Goal: Information Seeking & Learning: Learn about a topic

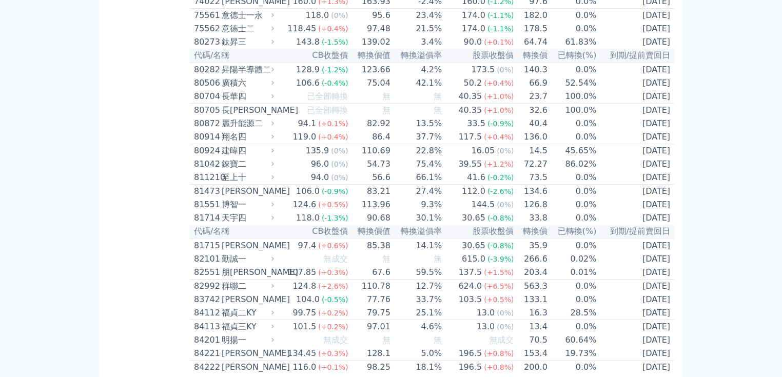
scroll to position [7104, 0]
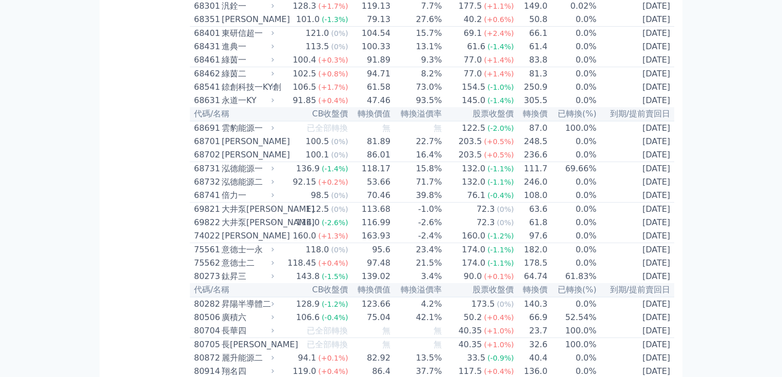
scroll to position [7268, 0]
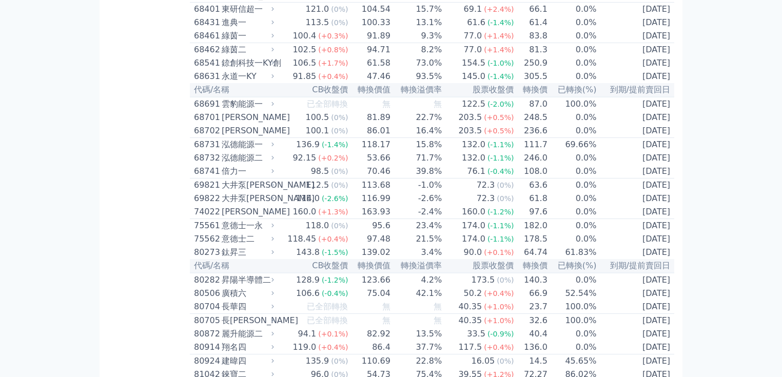
drag, startPoint x: 352, startPoint y: 156, endPoint x: 339, endPoint y: 153, distance: 13.2
drag, startPoint x: 556, startPoint y: 196, endPoint x: 604, endPoint y: 201, distance: 47.6
drag, startPoint x: 339, startPoint y: 290, endPoint x: 359, endPoint y: 289, distance: 20.0
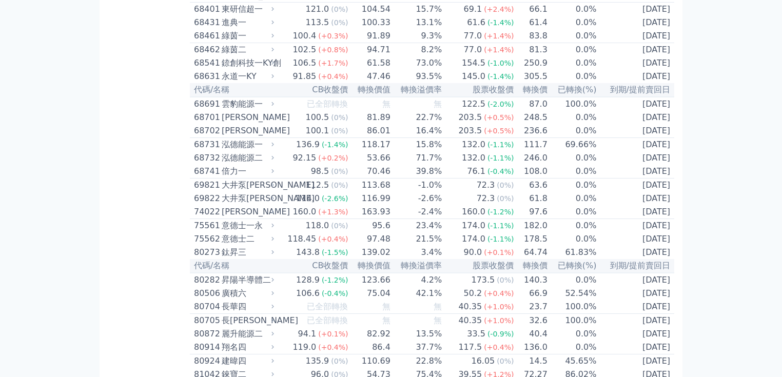
drag, startPoint x: 342, startPoint y: 276, endPoint x: 357, endPoint y: 276, distance: 15.4
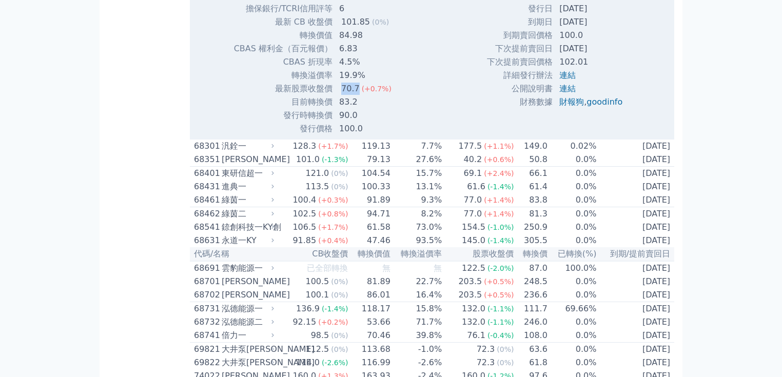
scroll to position [7104, 0]
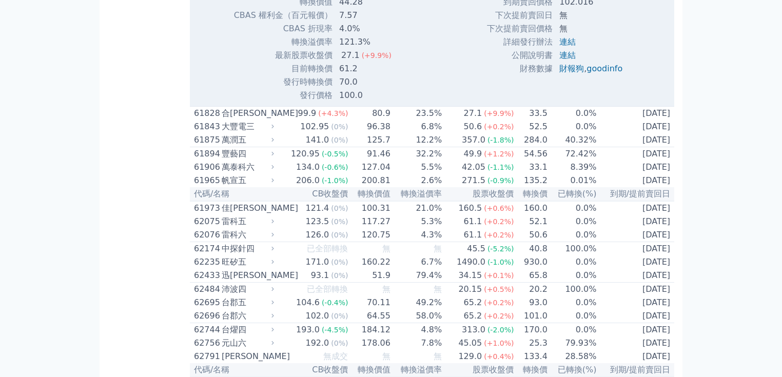
scroll to position [5420, 0]
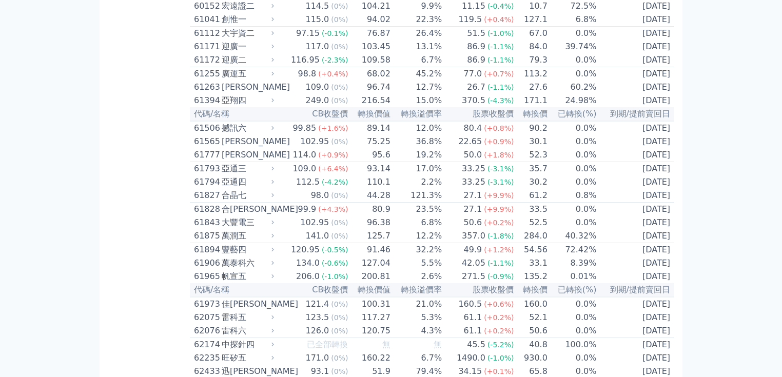
scroll to position [5051, 0]
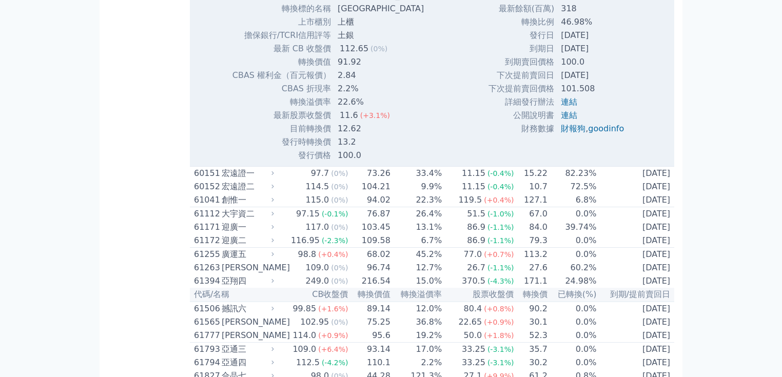
scroll to position [5174, 0]
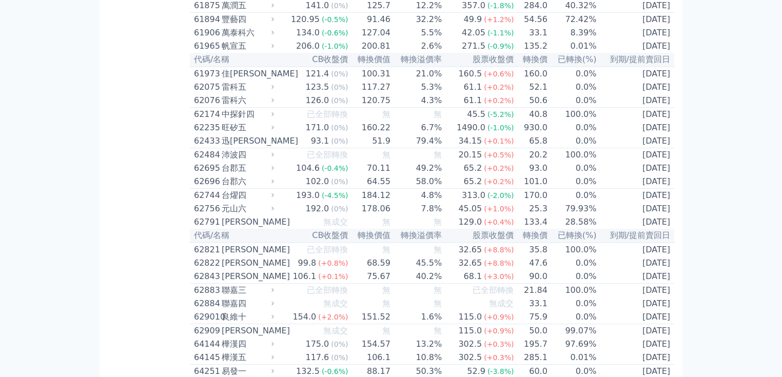
scroll to position [5256, 0]
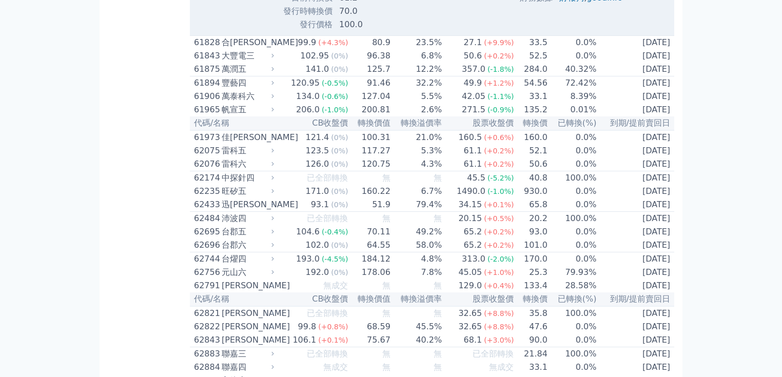
scroll to position [5584, 0]
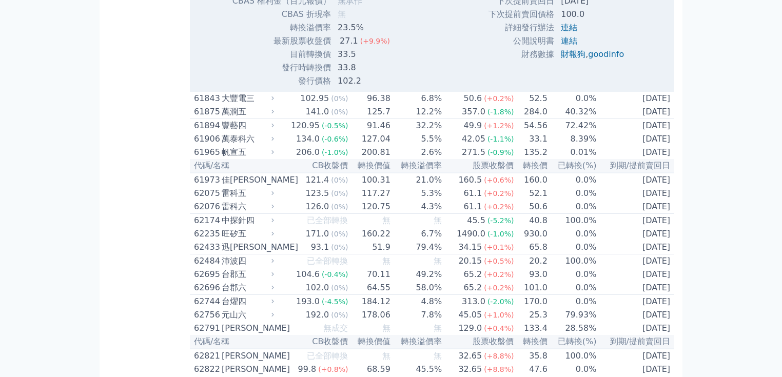
scroll to position [5790, 0]
